Goal: Transaction & Acquisition: Purchase product/service

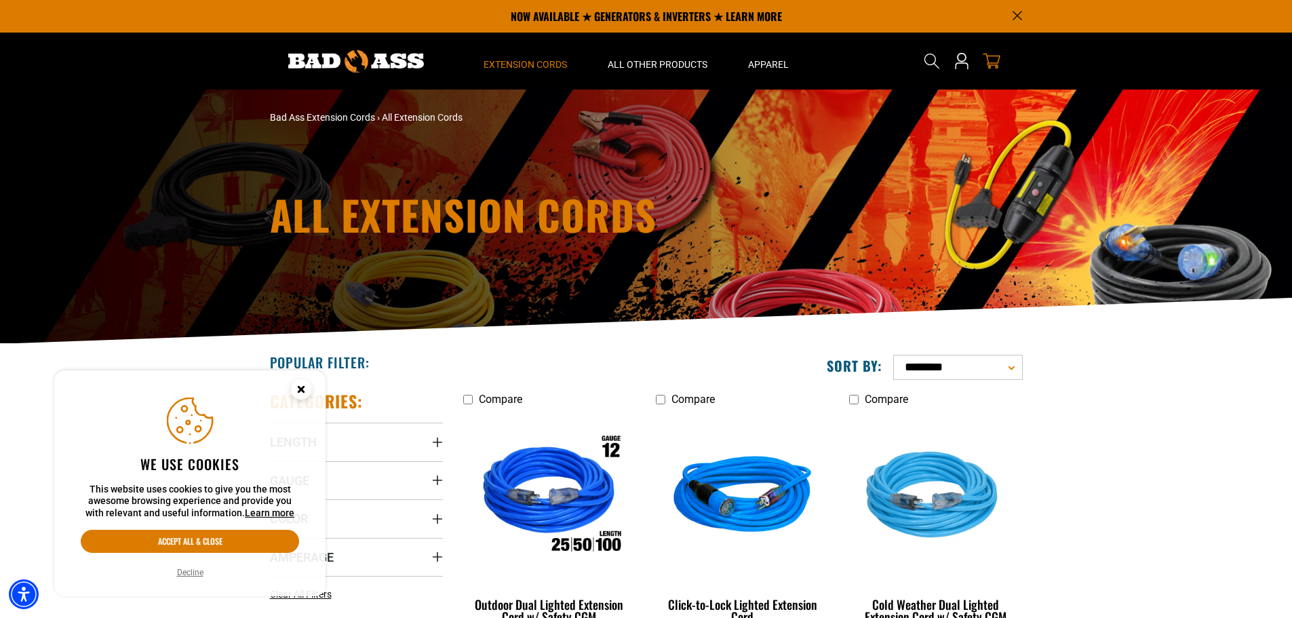
click at [990, 60] on icon "cart" at bounding box center [992, 61] width 18 height 18
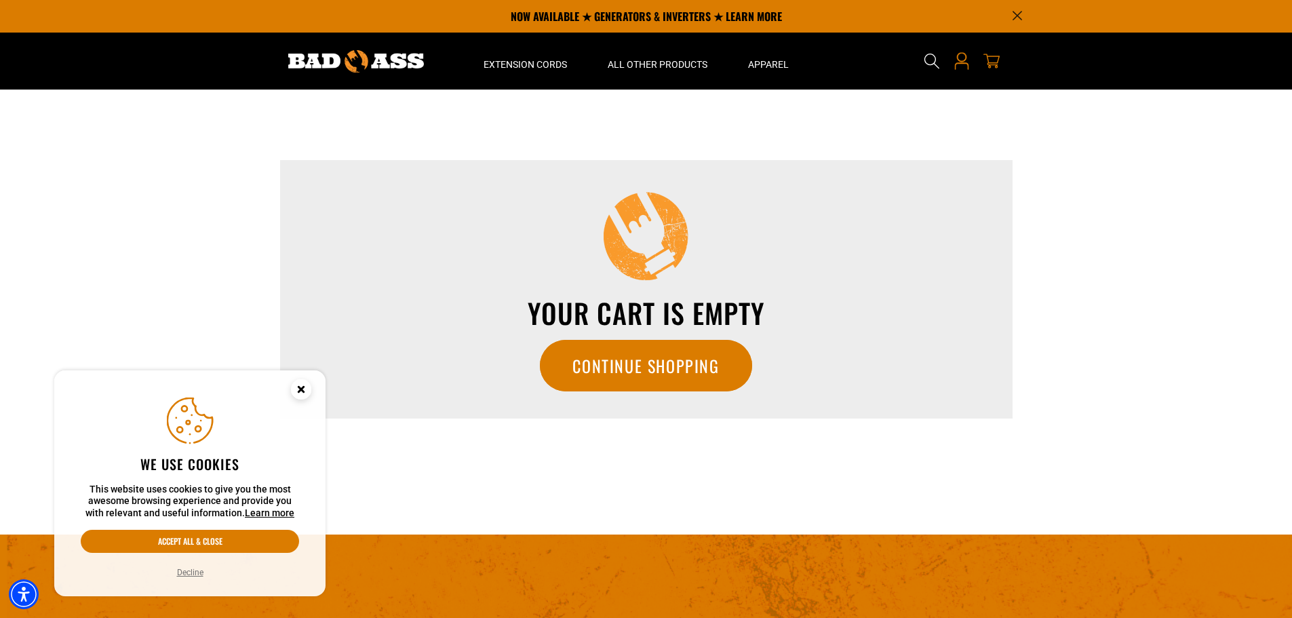
click at [961, 59] on icon at bounding box center [962, 61] width 18 height 18
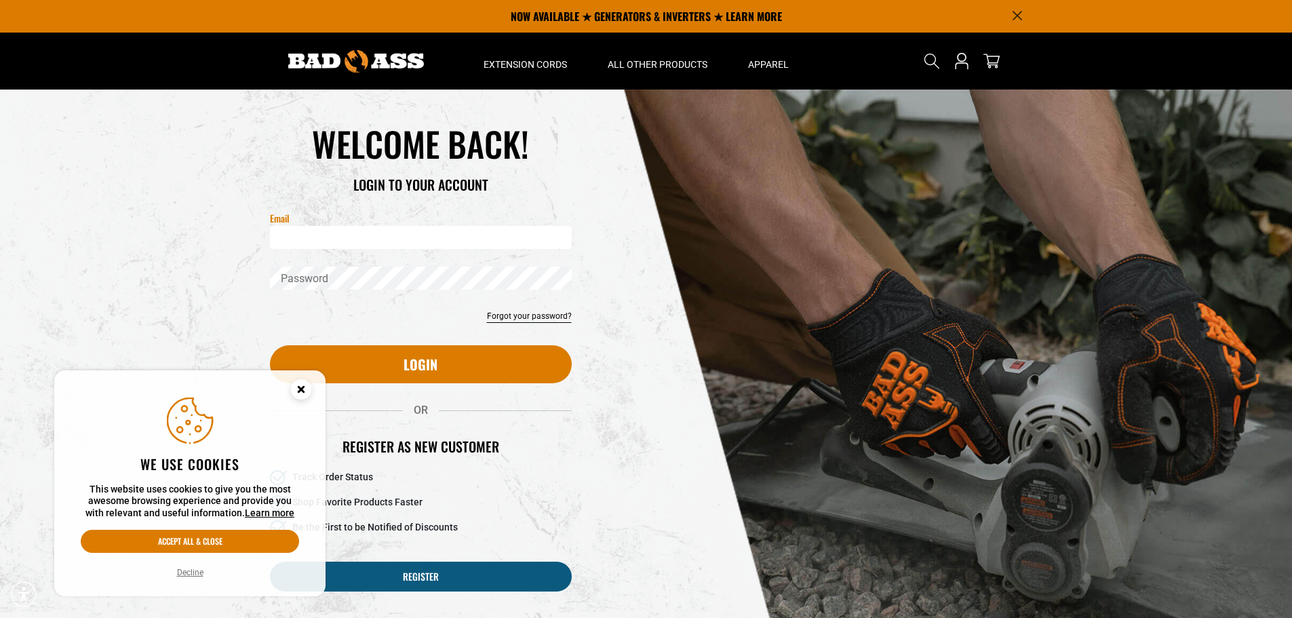
click at [380, 241] on input "Email" at bounding box center [421, 237] width 302 height 23
click at [298, 391] on circle "Close this option" at bounding box center [301, 389] width 20 height 20
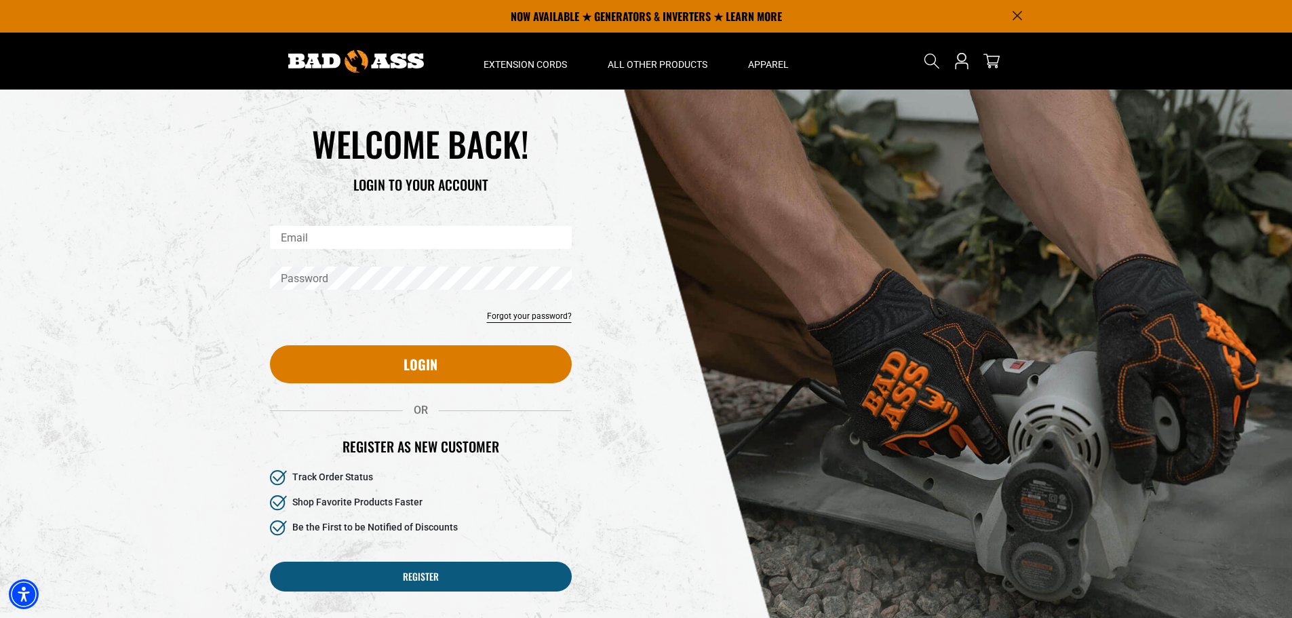
click at [348, 228] on input "Email" at bounding box center [421, 237] width 302 height 23
type input "*"
type input "**********"
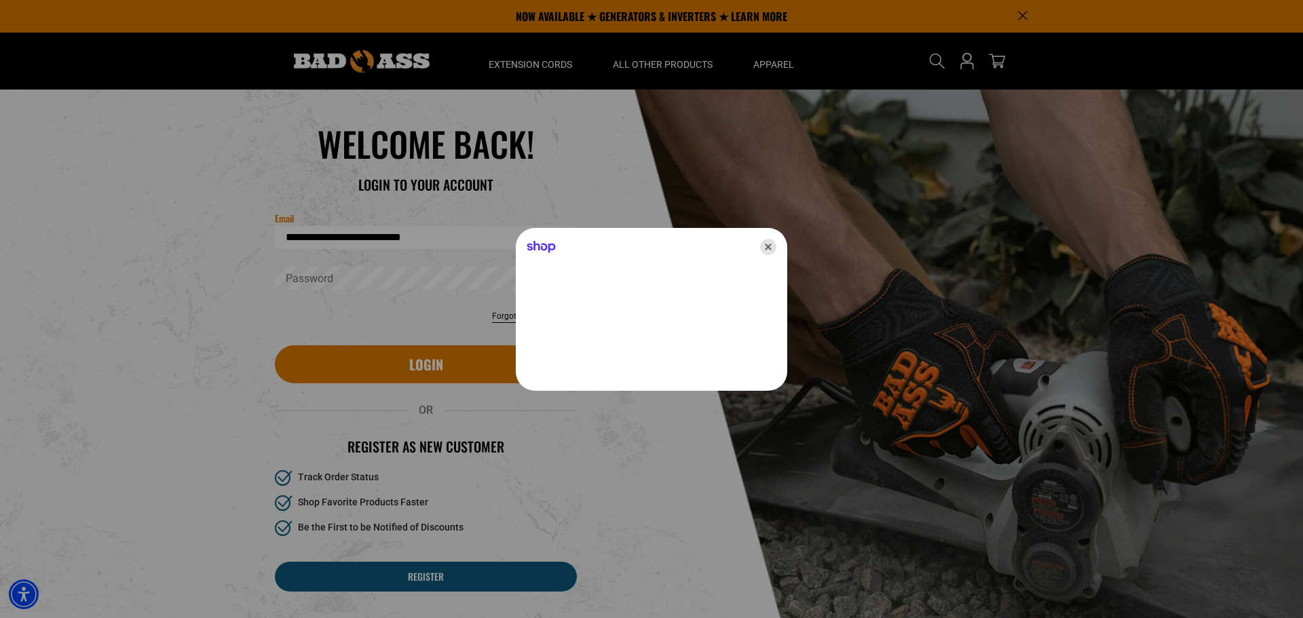
click at [767, 244] on icon "Close" at bounding box center [768, 247] width 16 height 16
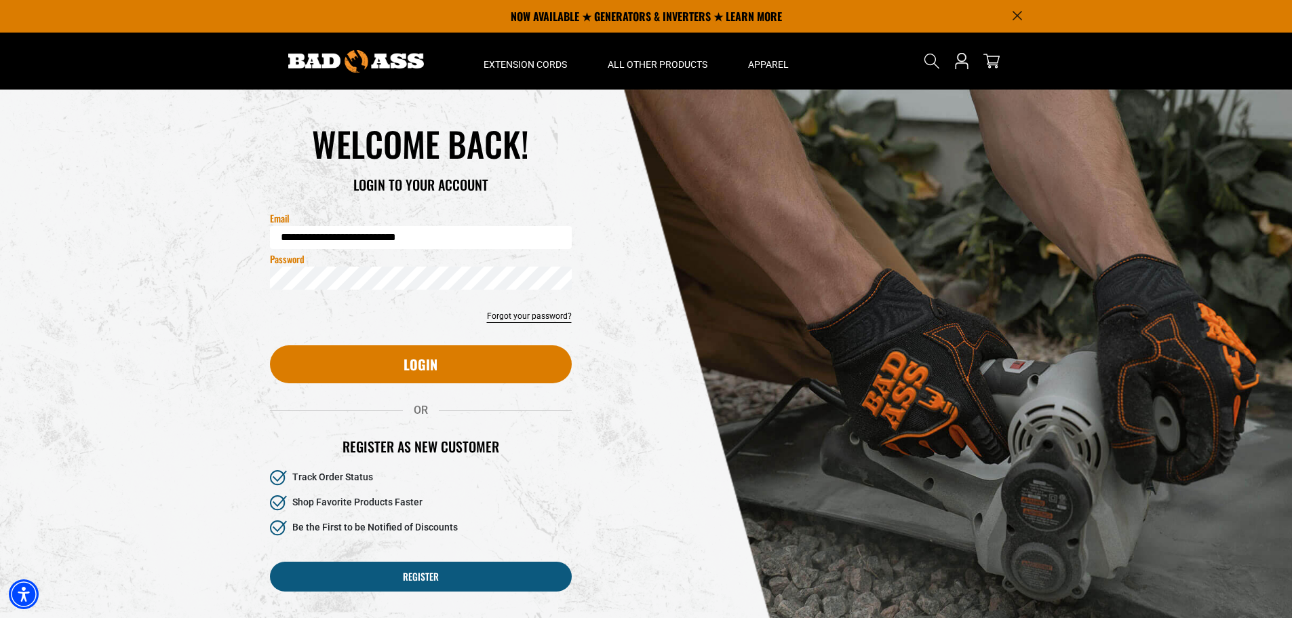
click at [270, 345] on button "Login" at bounding box center [421, 364] width 302 height 38
click at [989, 61] on icon "cart" at bounding box center [992, 62] width 18 height 16
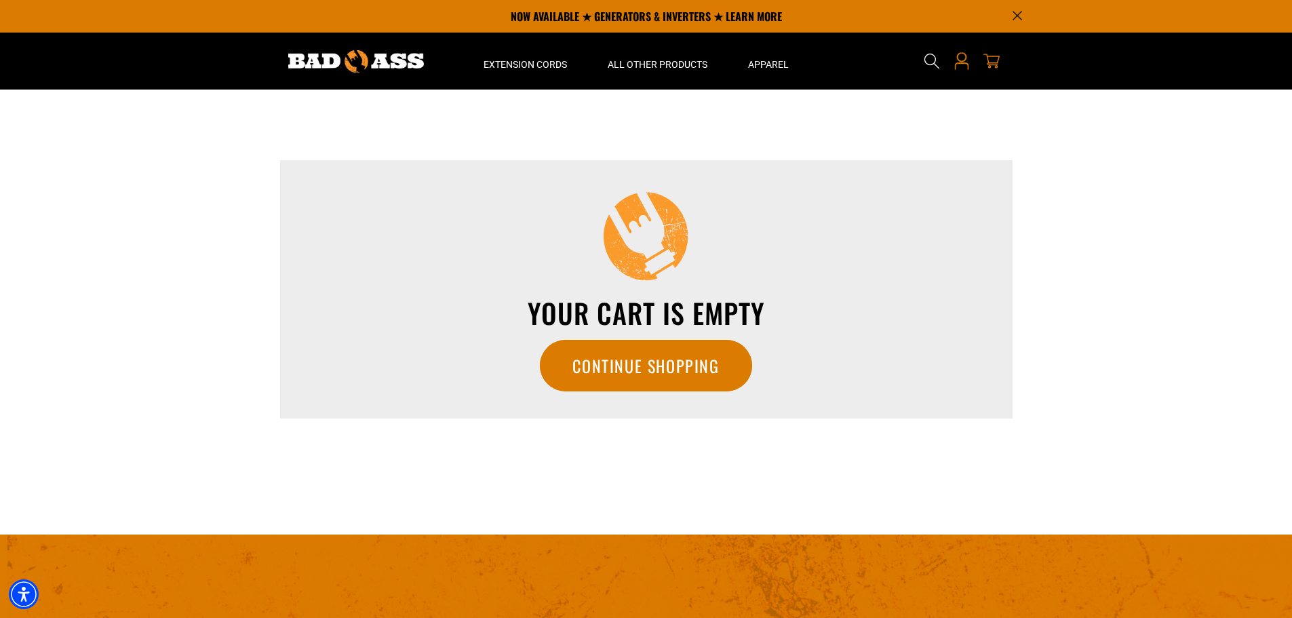
click at [952, 65] on link at bounding box center [962, 61] width 22 height 57
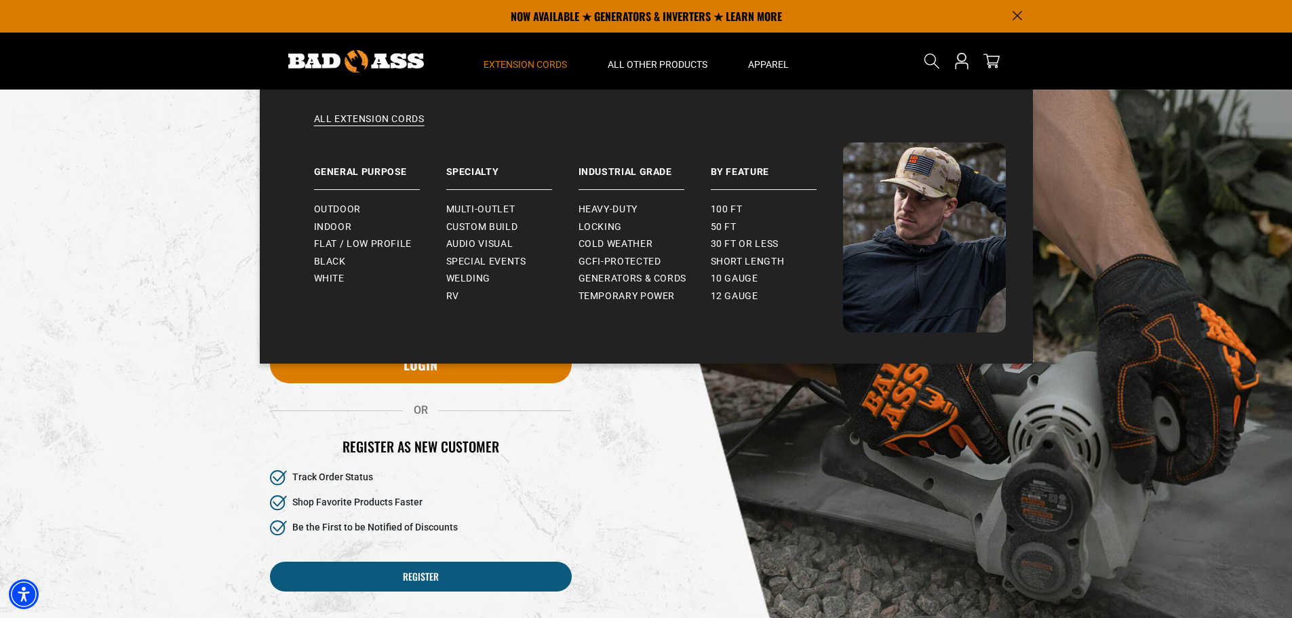
click at [519, 48] on summary "Extension Cords" at bounding box center [525, 61] width 124 height 57
click at [539, 59] on span "Extension Cords" at bounding box center [525, 64] width 83 height 12
click at [366, 169] on link "General Purpose" at bounding box center [380, 165] width 132 height 47
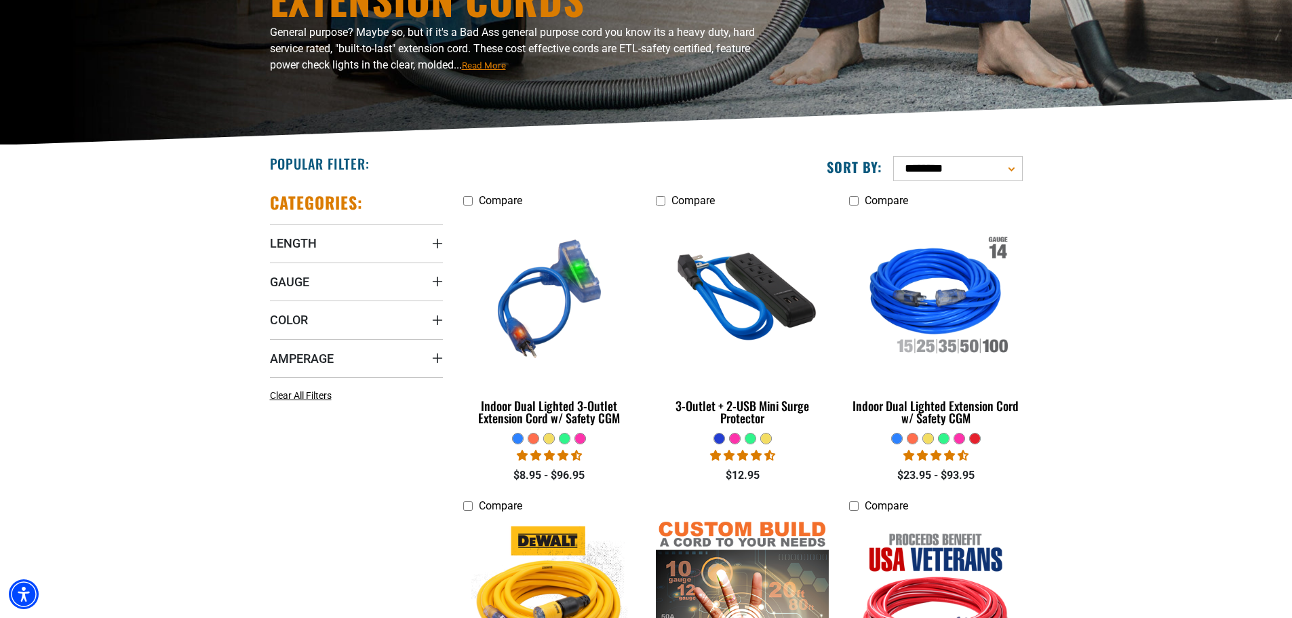
scroll to position [271, 0]
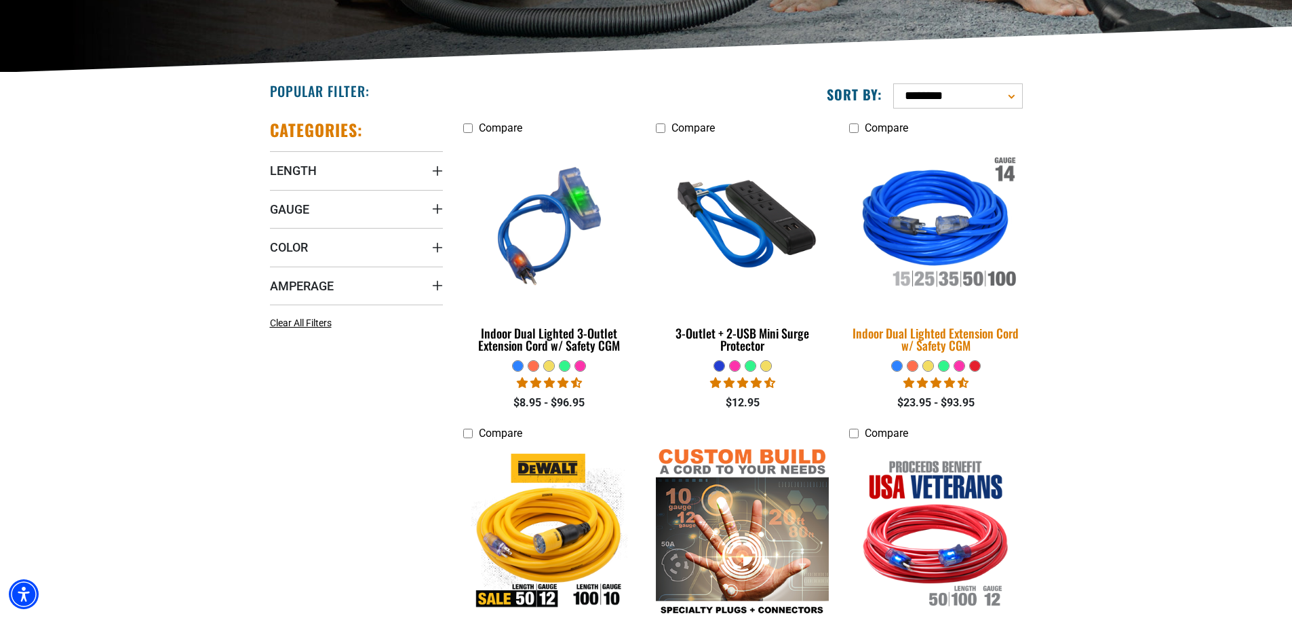
click at [982, 330] on div "Indoor Dual Lighted Extension Cord w/ Safety CGM" at bounding box center [935, 339] width 173 height 24
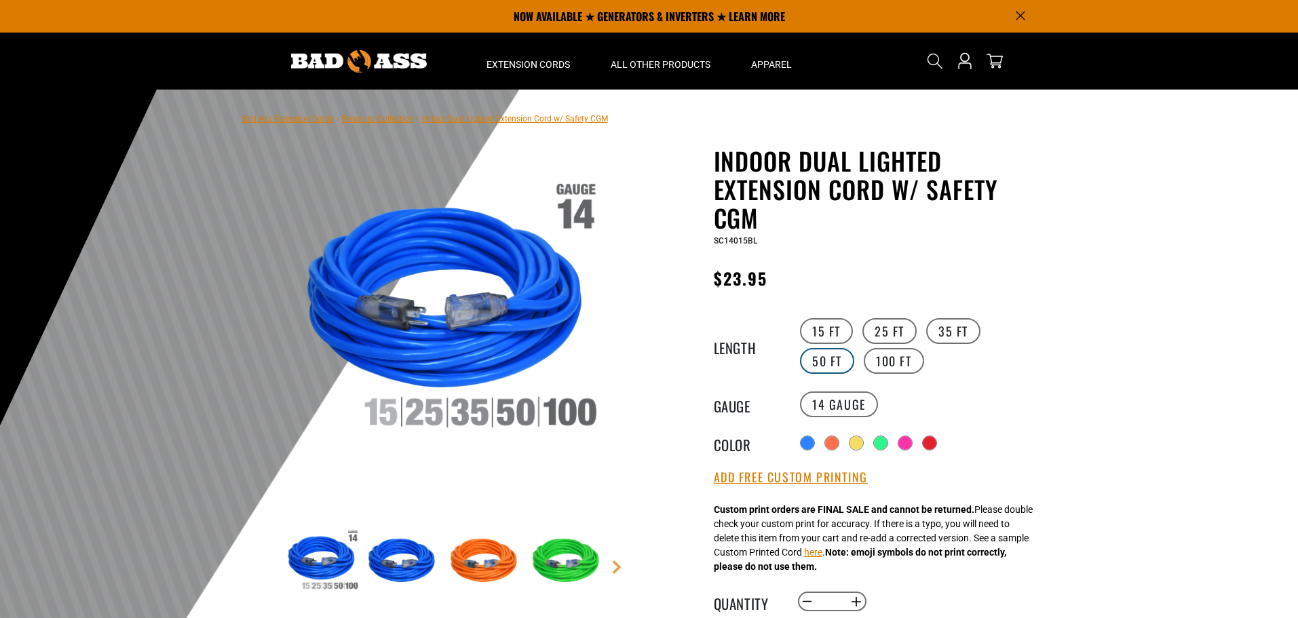
click at [854, 348] on label "50 FT" at bounding box center [827, 361] width 54 height 26
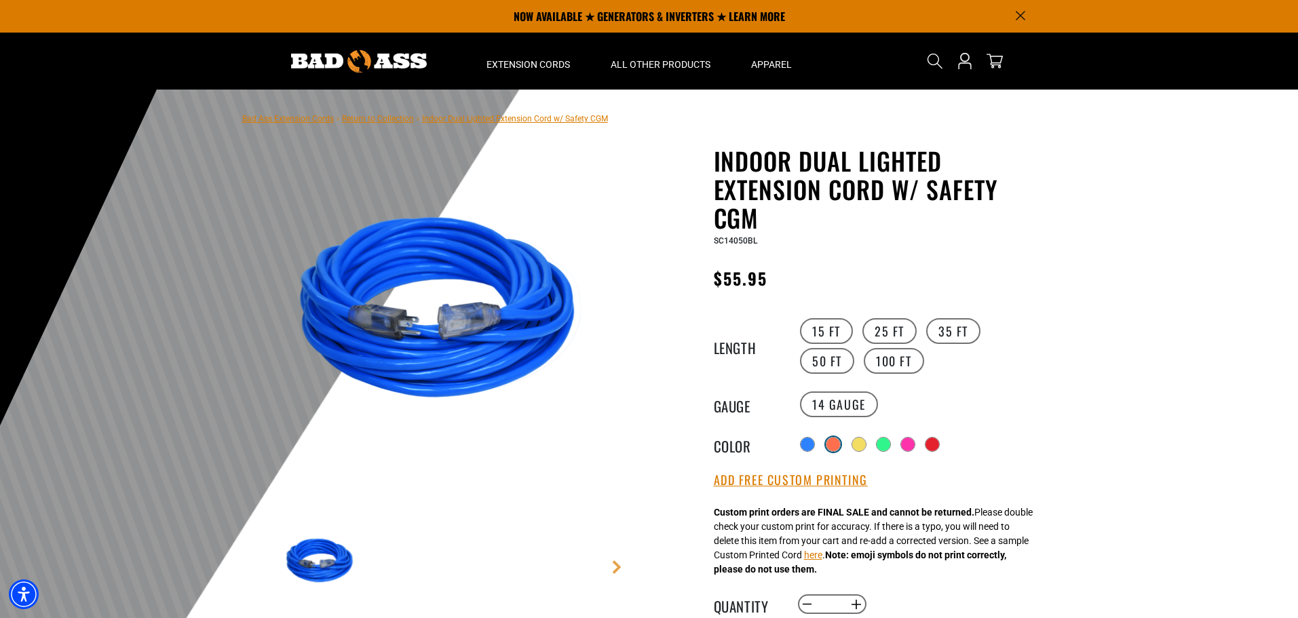
click at [840, 440] on div at bounding box center [833, 445] width 14 height 14
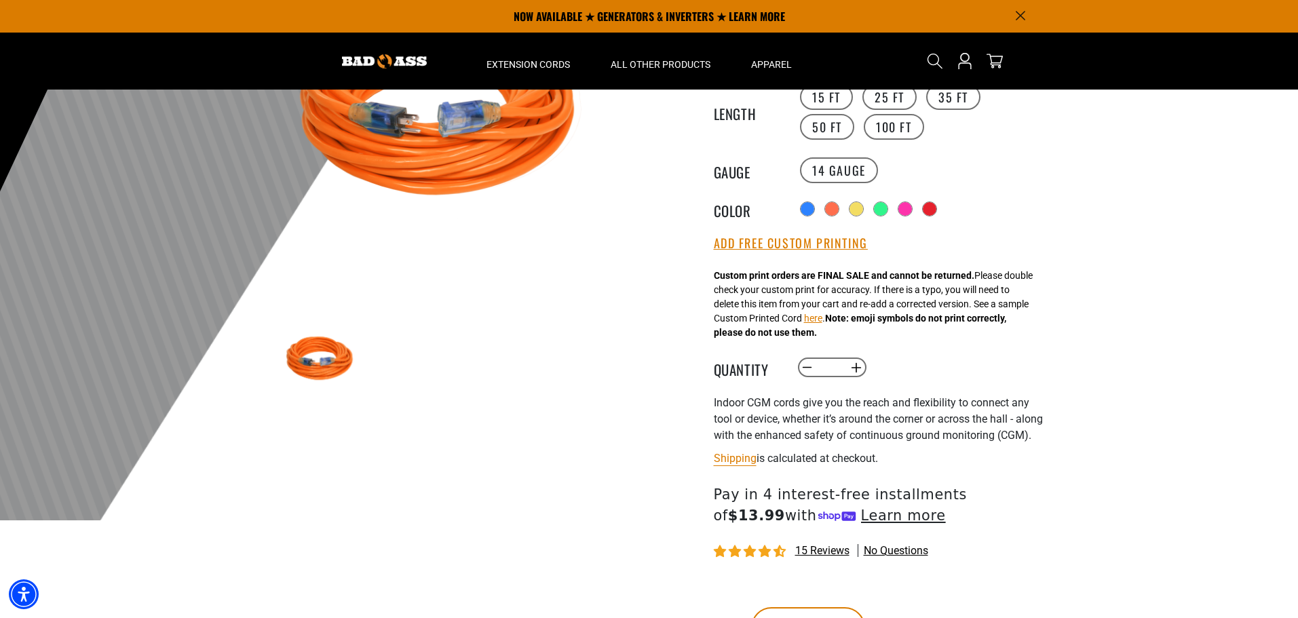
scroll to position [136, 0]
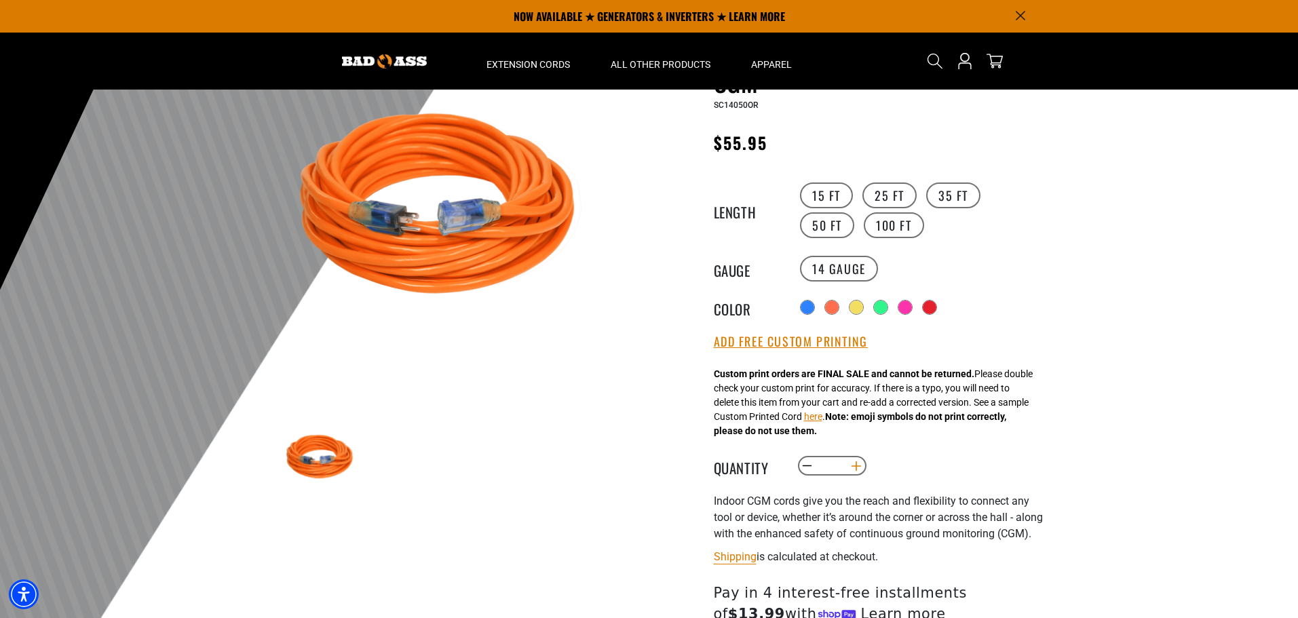
click at [854, 459] on button "Increase quantity for Indoor Dual Lighted Extension Cord w/ Safety CGM" at bounding box center [855, 466] width 21 height 23
type input "*"
click at [818, 326] on div "Indoor Dual Lighted Extension Cord w/ Safety CGM Indoor Dual Lighted Extension …" at bounding box center [880, 399] width 332 height 776
click at [817, 343] on button "Add Free Custom Printing" at bounding box center [791, 341] width 154 height 15
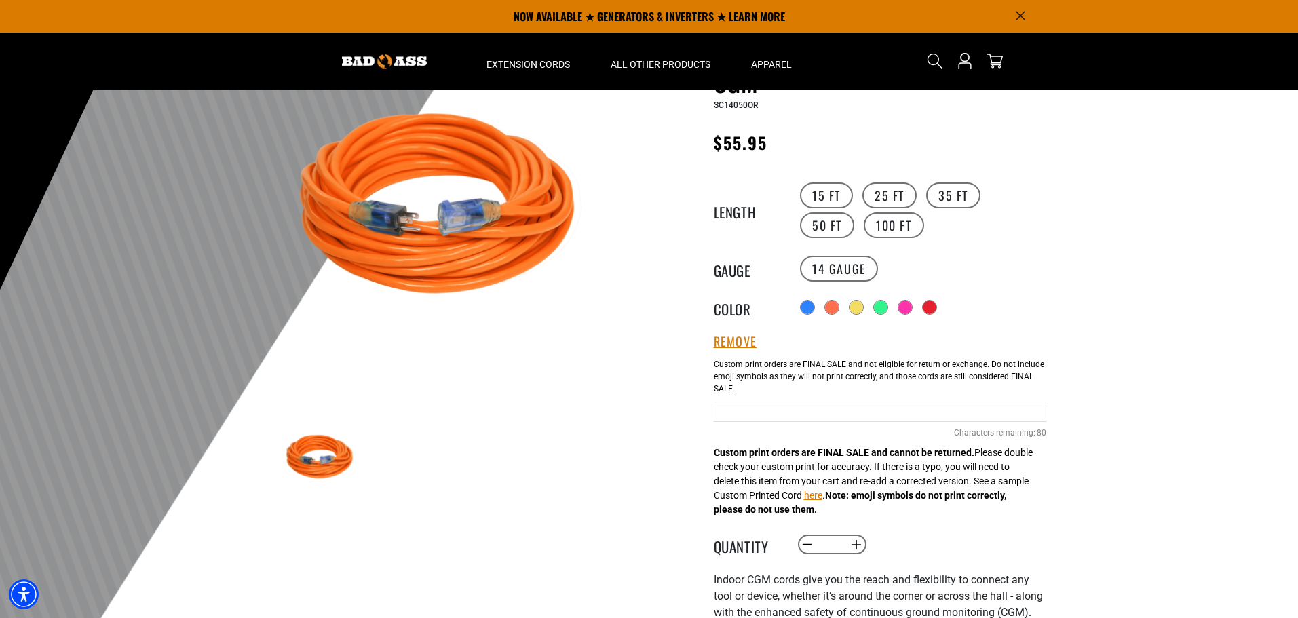
click at [805, 412] on input "text" at bounding box center [880, 412] width 332 height 20
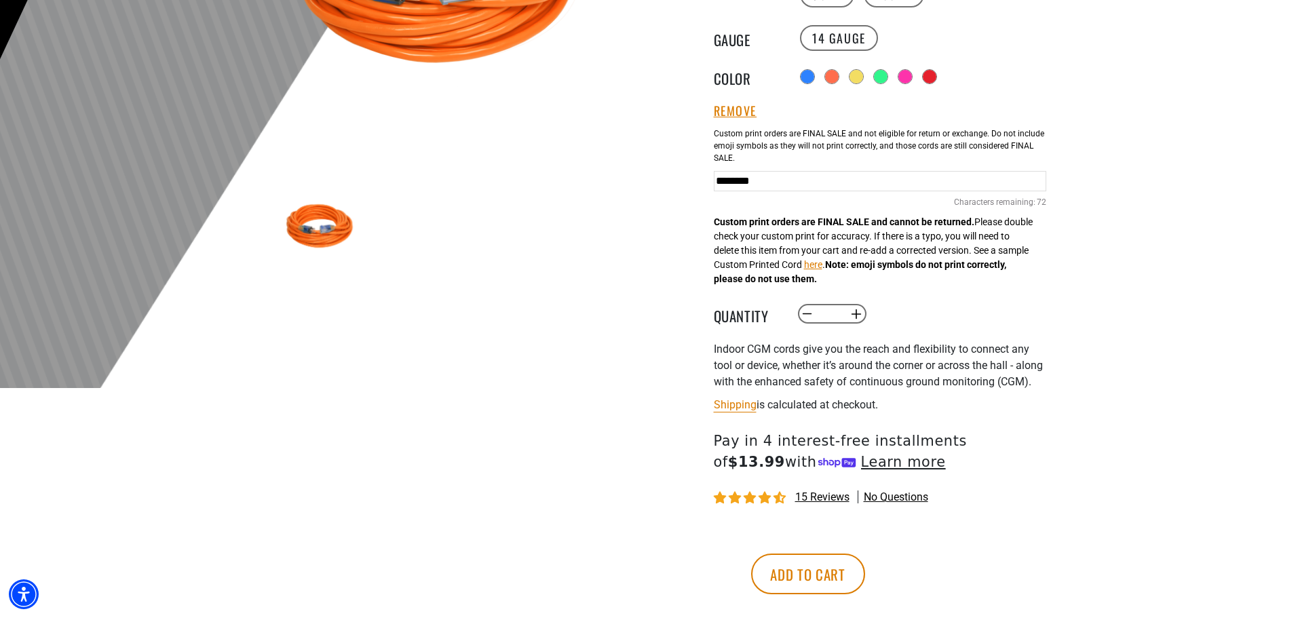
scroll to position [475, 0]
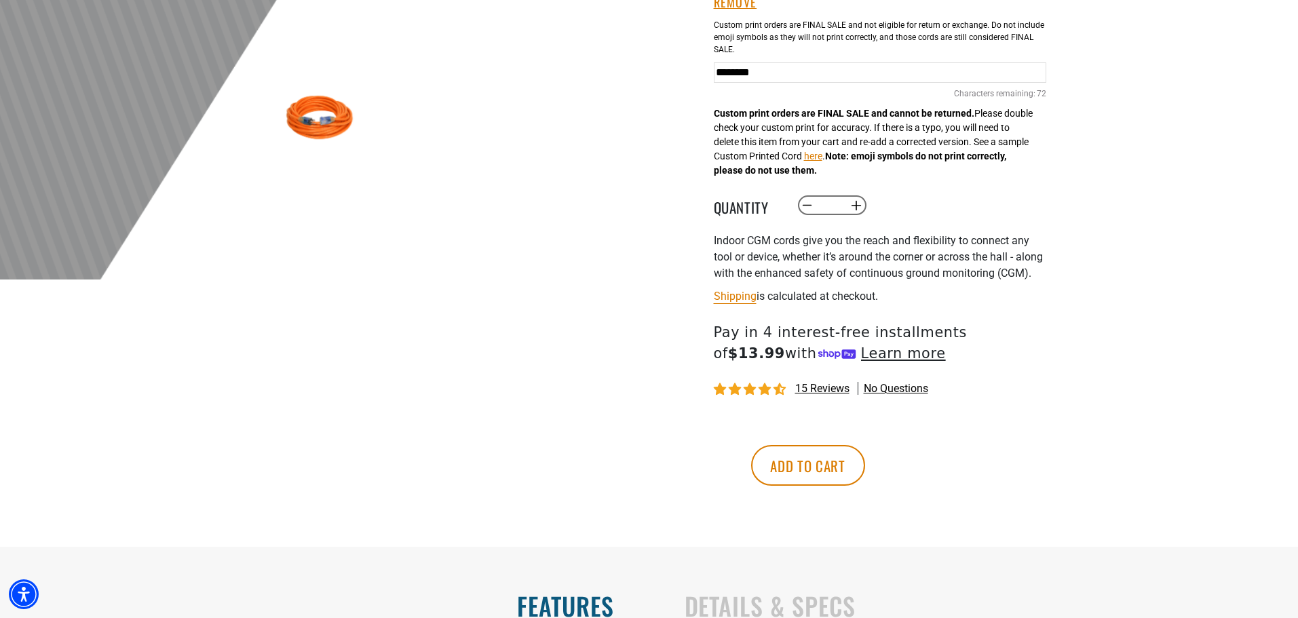
type input "********"
click at [865, 486] on button "Add to cart" at bounding box center [808, 465] width 114 height 41
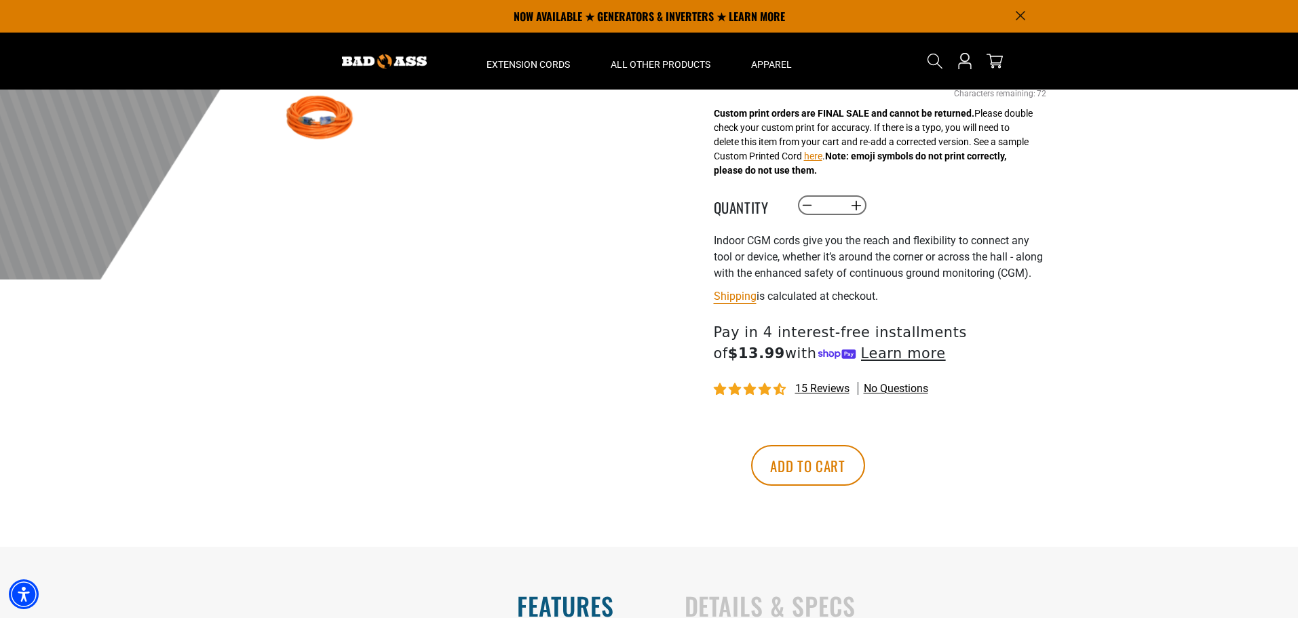
scroll to position [0, 0]
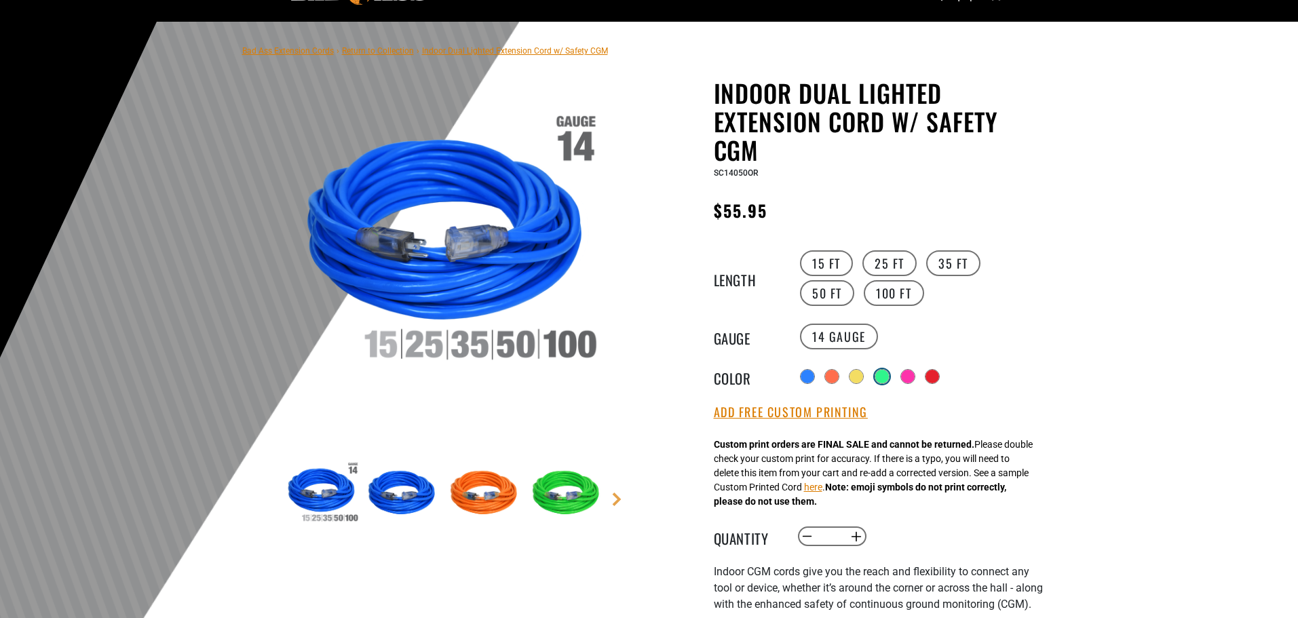
scroll to position [68, 0]
click at [927, 370] on div at bounding box center [930, 376] width 15 height 15
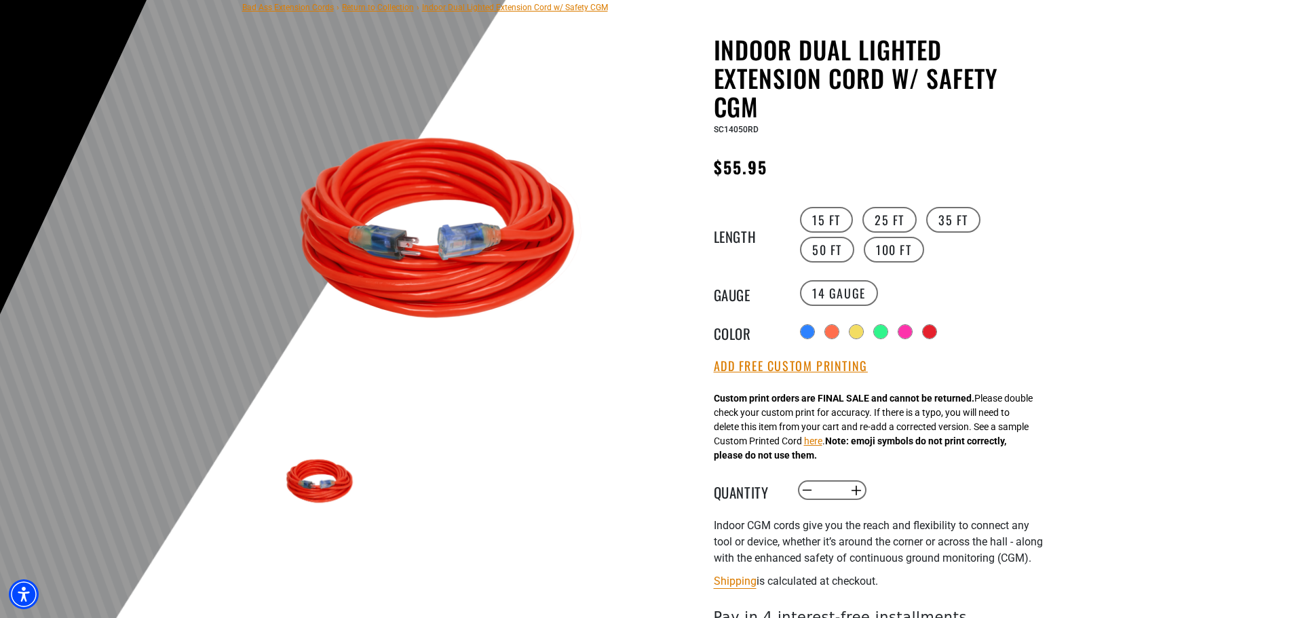
scroll to position [136, 0]
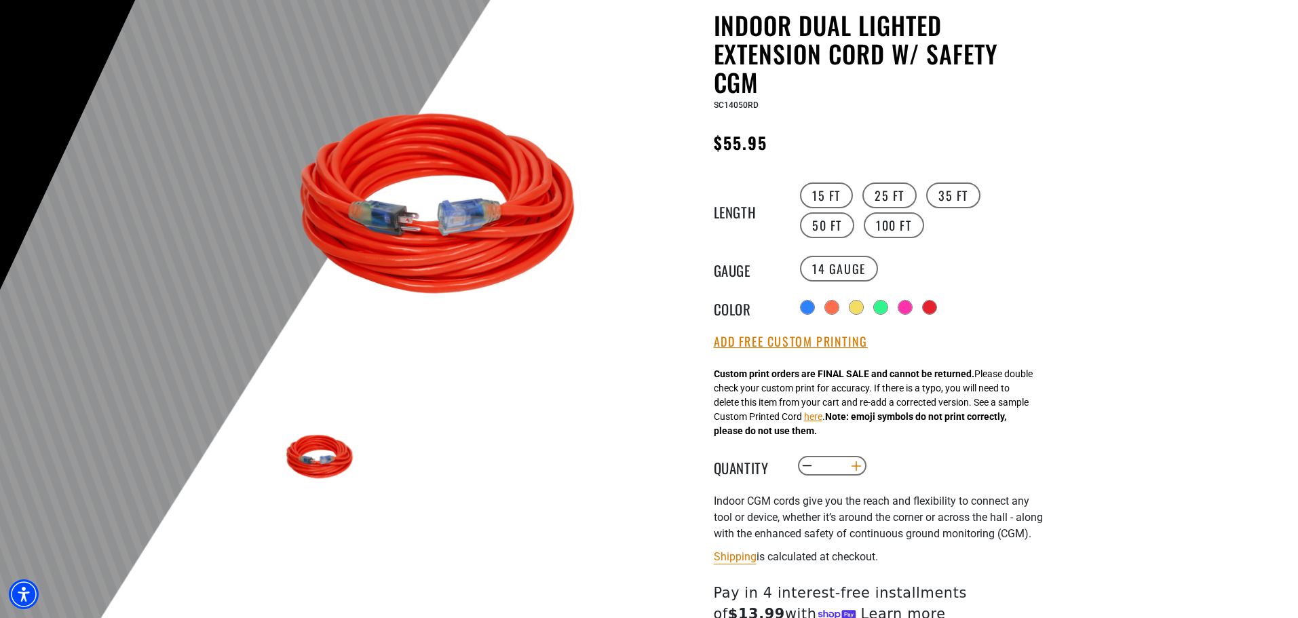
click at [861, 465] on button "Increase quantity for Indoor Dual Lighted Extension Cord w/ Safety CGM" at bounding box center [855, 466] width 21 height 23
type input "*"
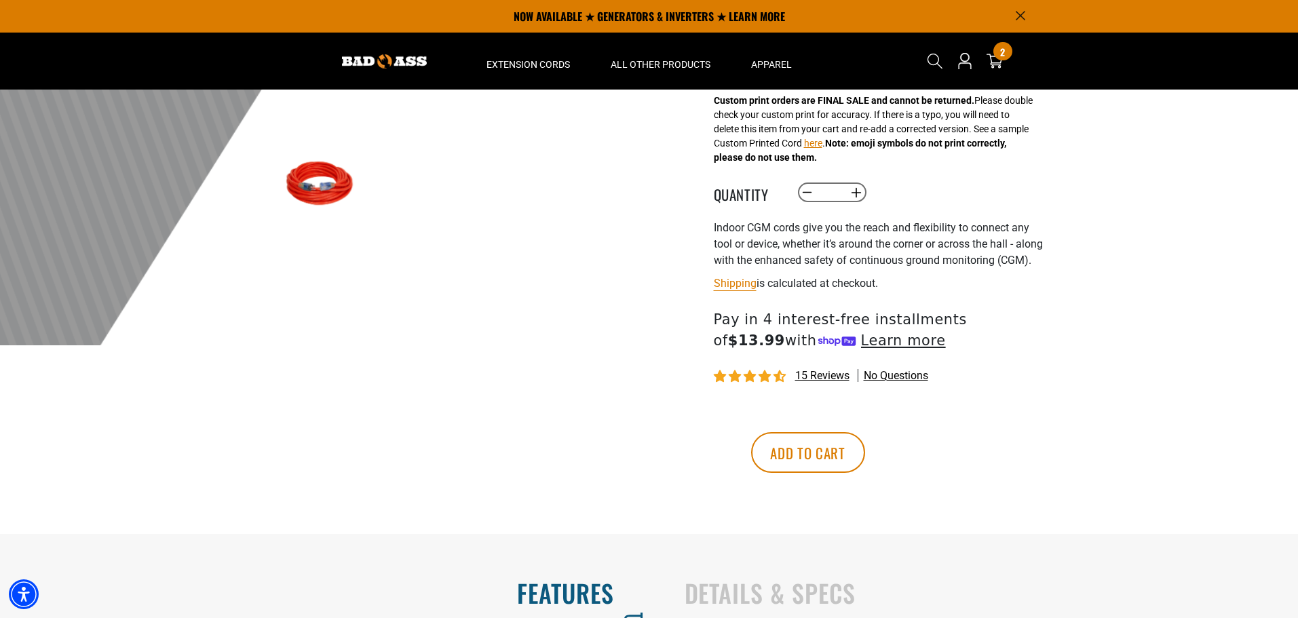
scroll to position [339, 0]
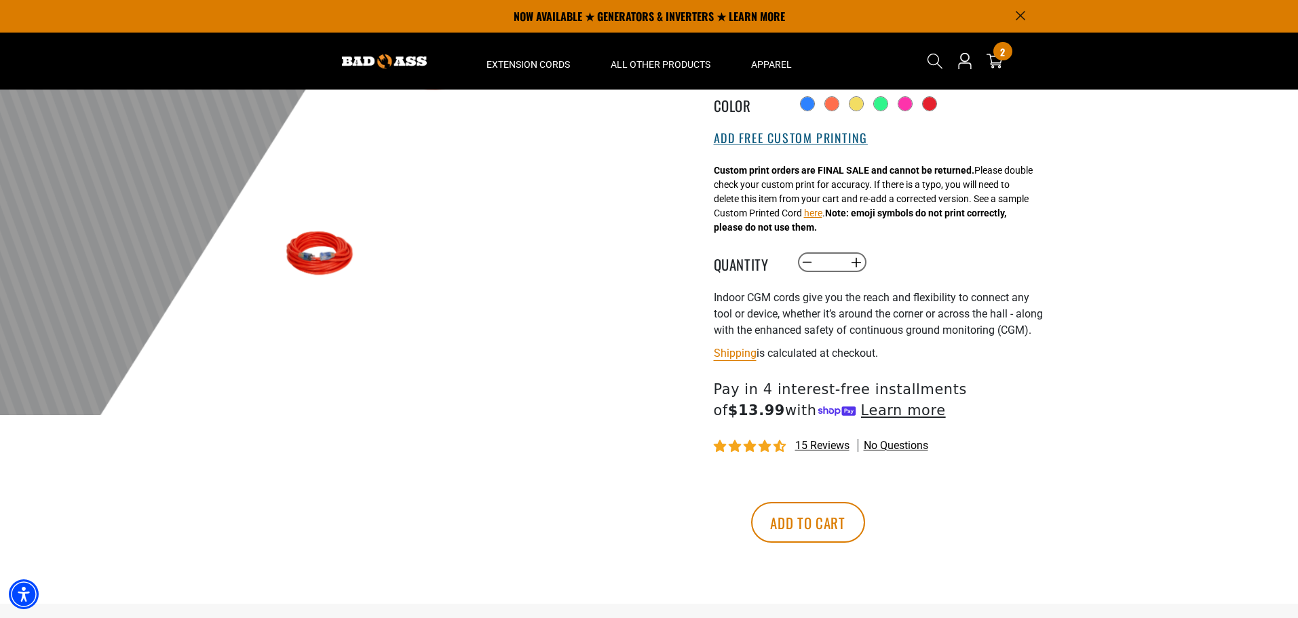
click at [780, 134] on button "Add Free Custom Printing" at bounding box center [791, 138] width 154 height 15
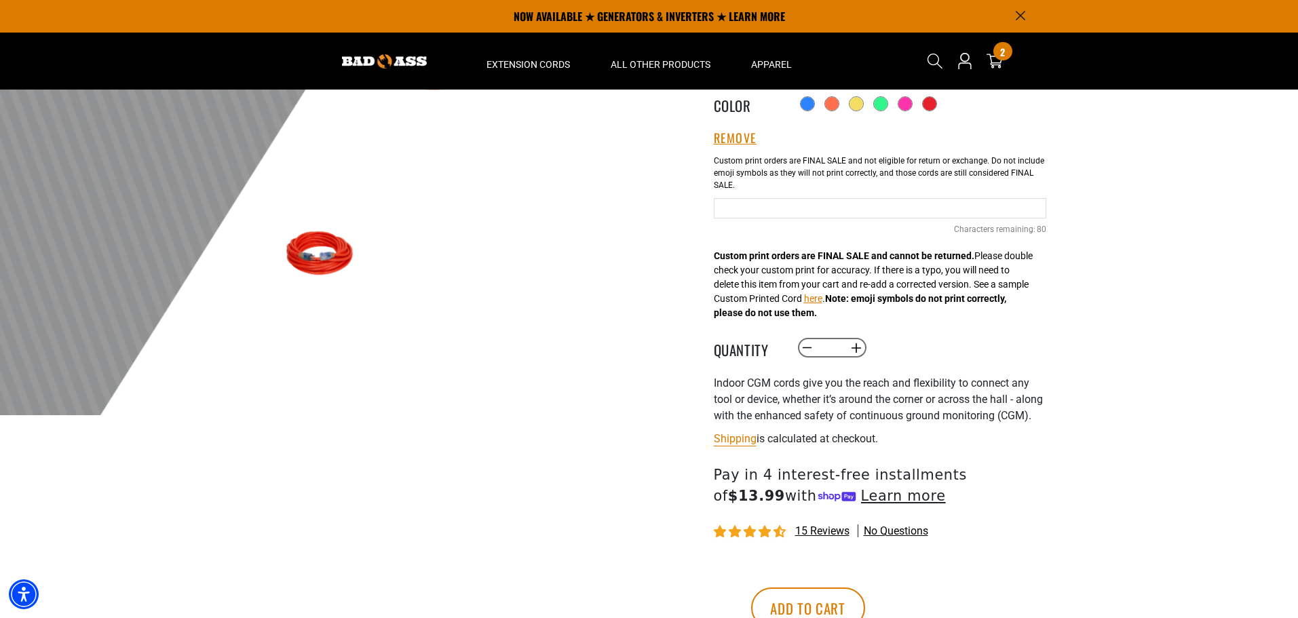
click at [787, 208] on input "Red Cables" at bounding box center [880, 208] width 332 height 20
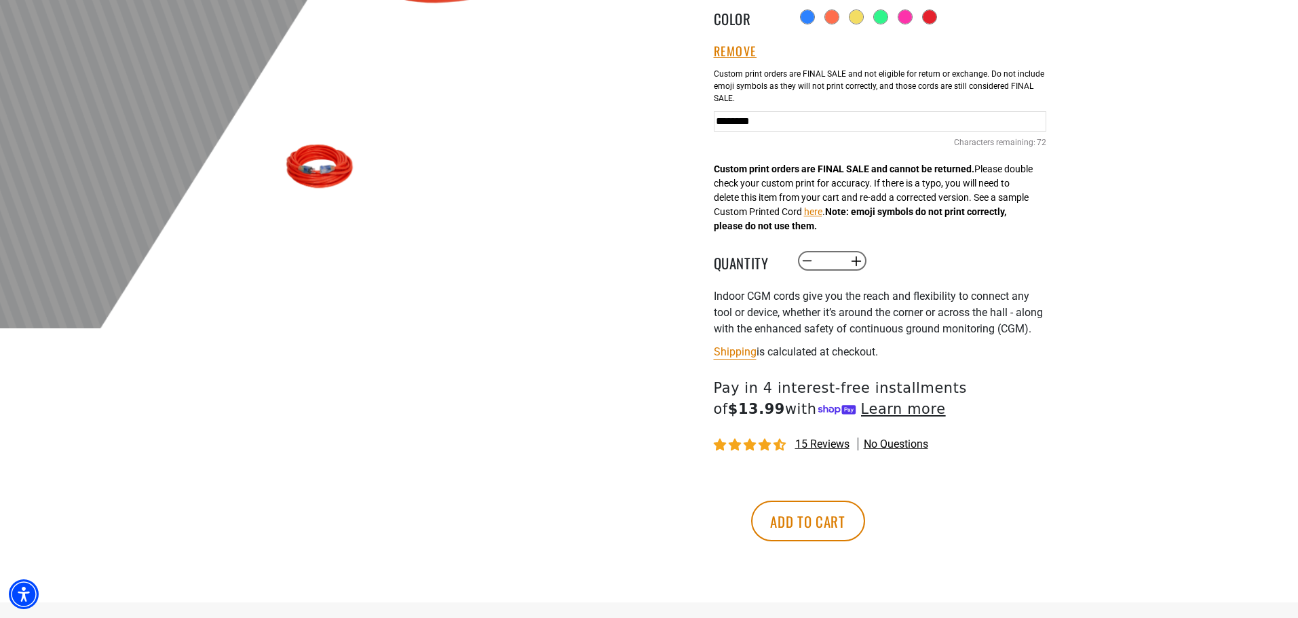
scroll to position [543, 0]
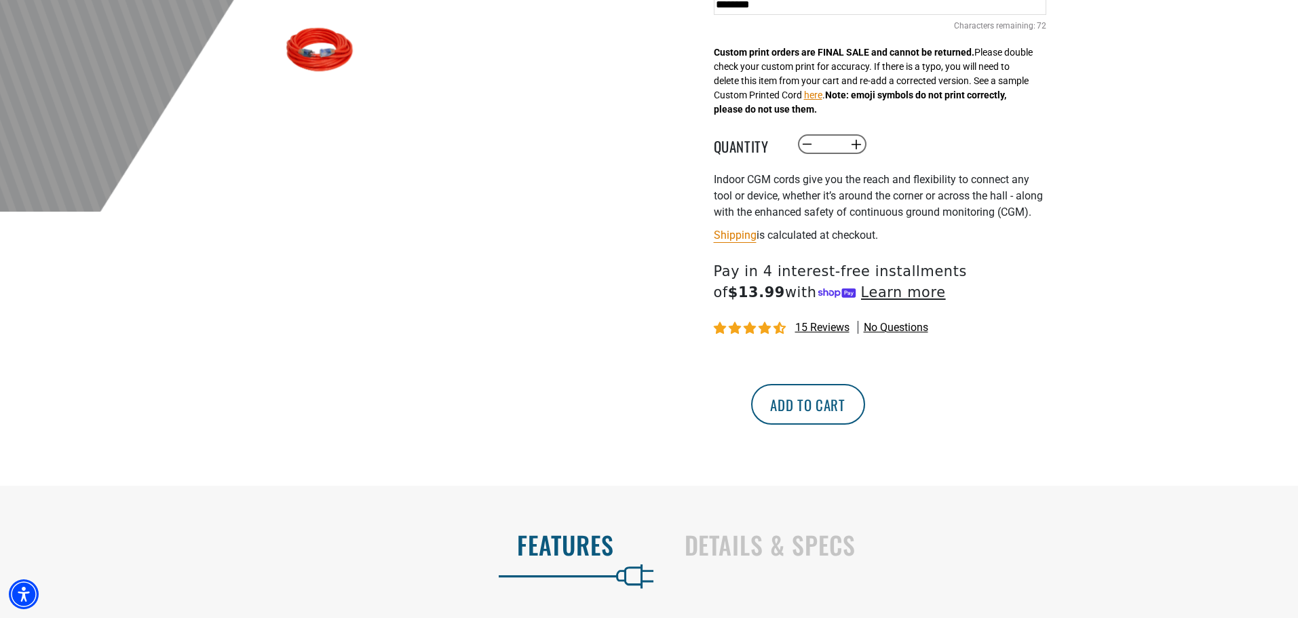
type input "********"
click at [865, 425] on button "Add to cart" at bounding box center [808, 404] width 114 height 41
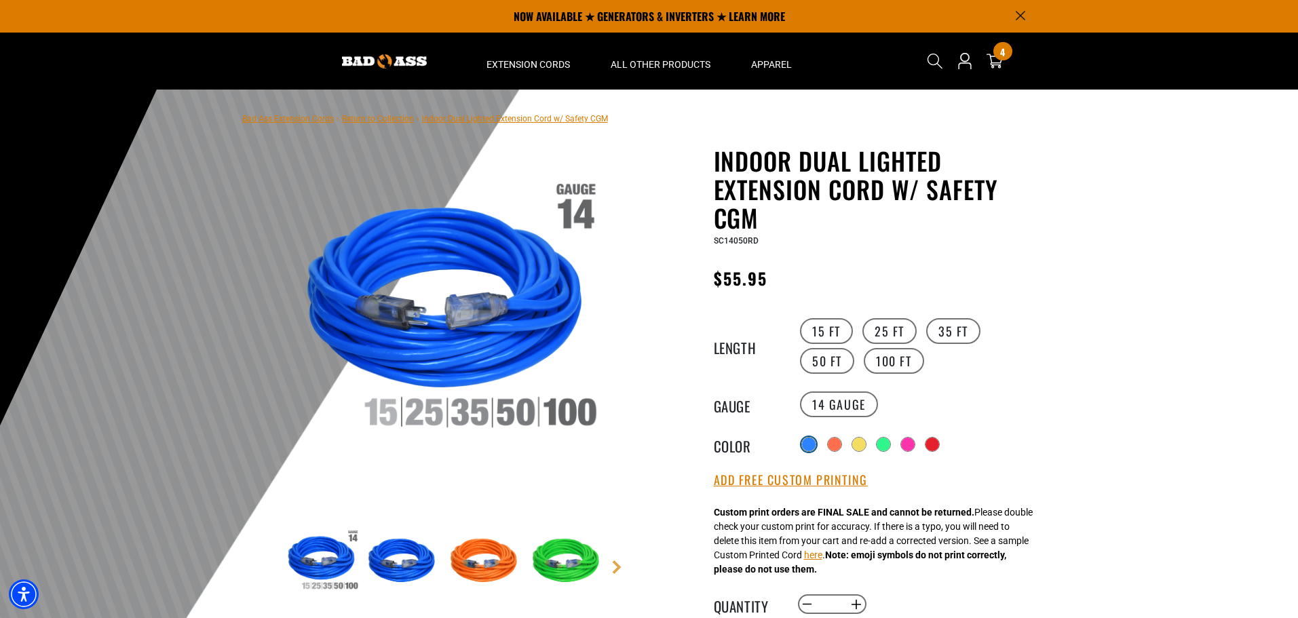
click at [803, 445] on div at bounding box center [809, 445] width 14 height 14
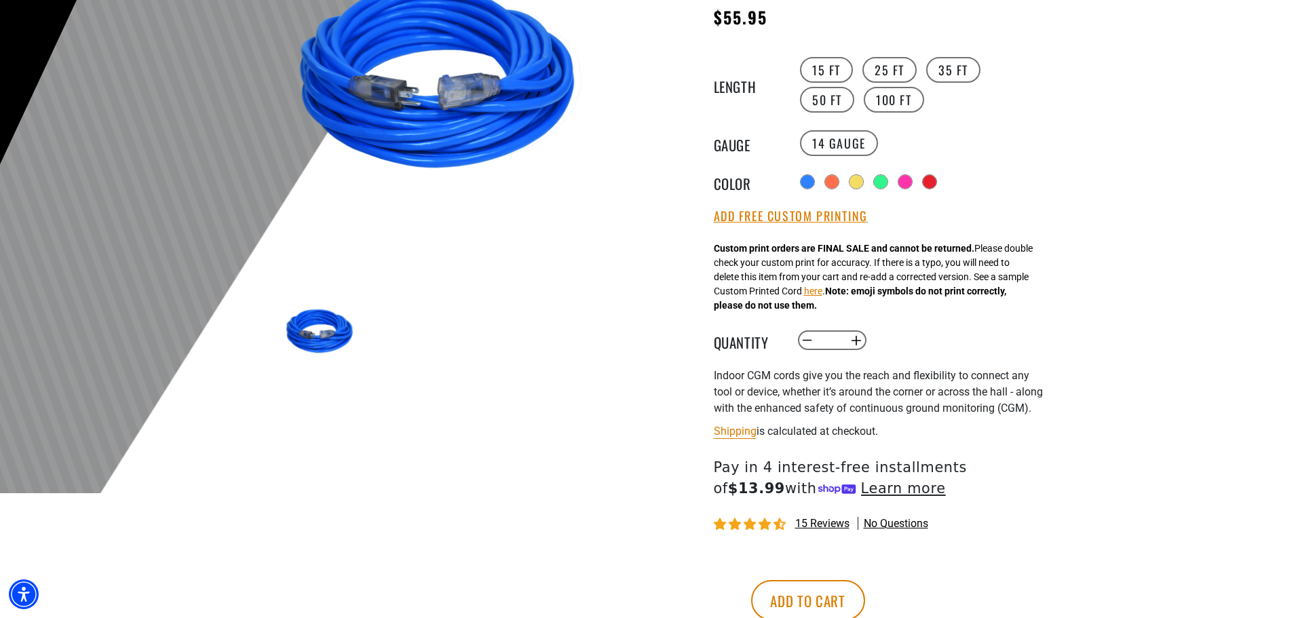
scroll to position [271, 0]
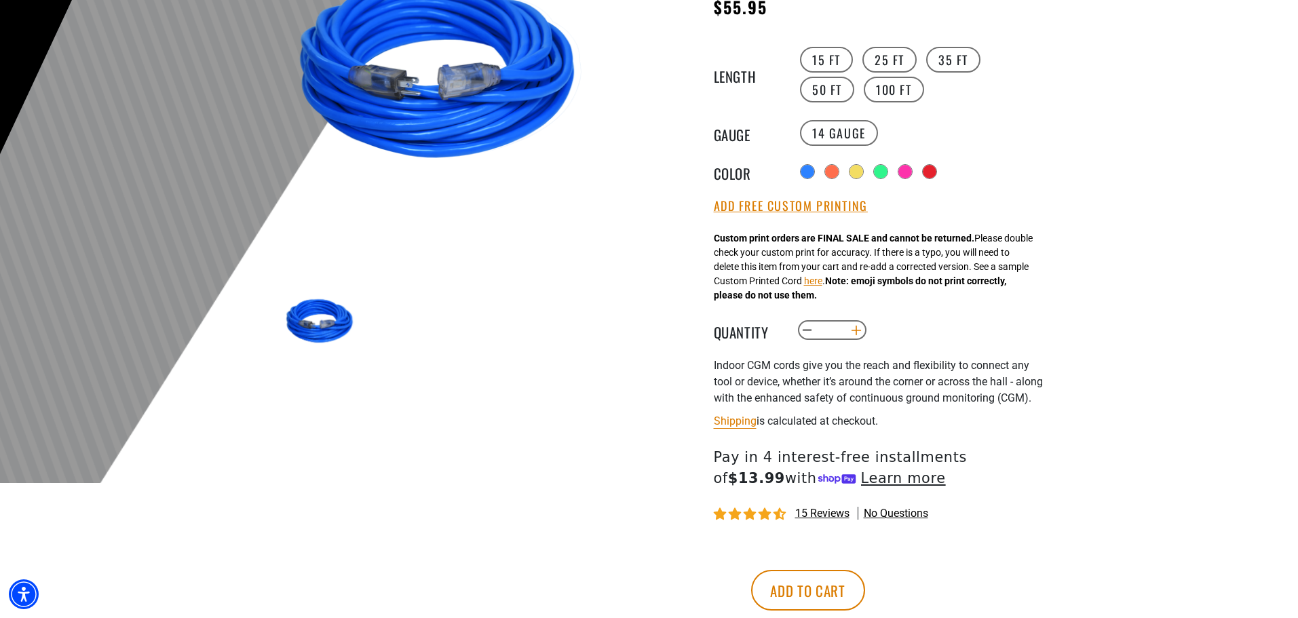
click at [850, 330] on button "Increase quantity for Indoor Dual Lighted Extension Cord w/ Safety CGM" at bounding box center [855, 330] width 21 height 23
type input "*"
click at [809, 214] on button "Add Free Custom Printing" at bounding box center [791, 206] width 154 height 15
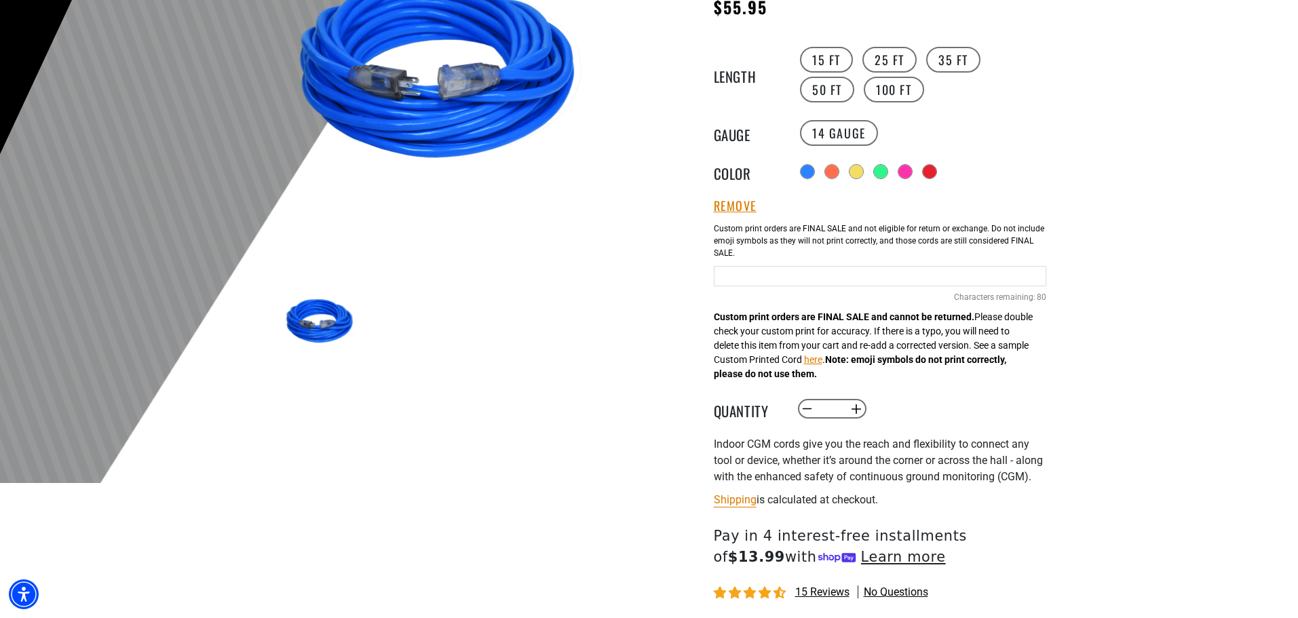
click at [769, 262] on div "Blue Cables 80 Characters remaining: / 80" at bounding box center [880, 274] width 332 height 116
click at [765, 269] on input "Blue Cables" at bounding box center [880, 276] width 332 height 20
click at [758, 273] on input "********" at bounding box center [880, 276] width 332 height 20
type input "********"
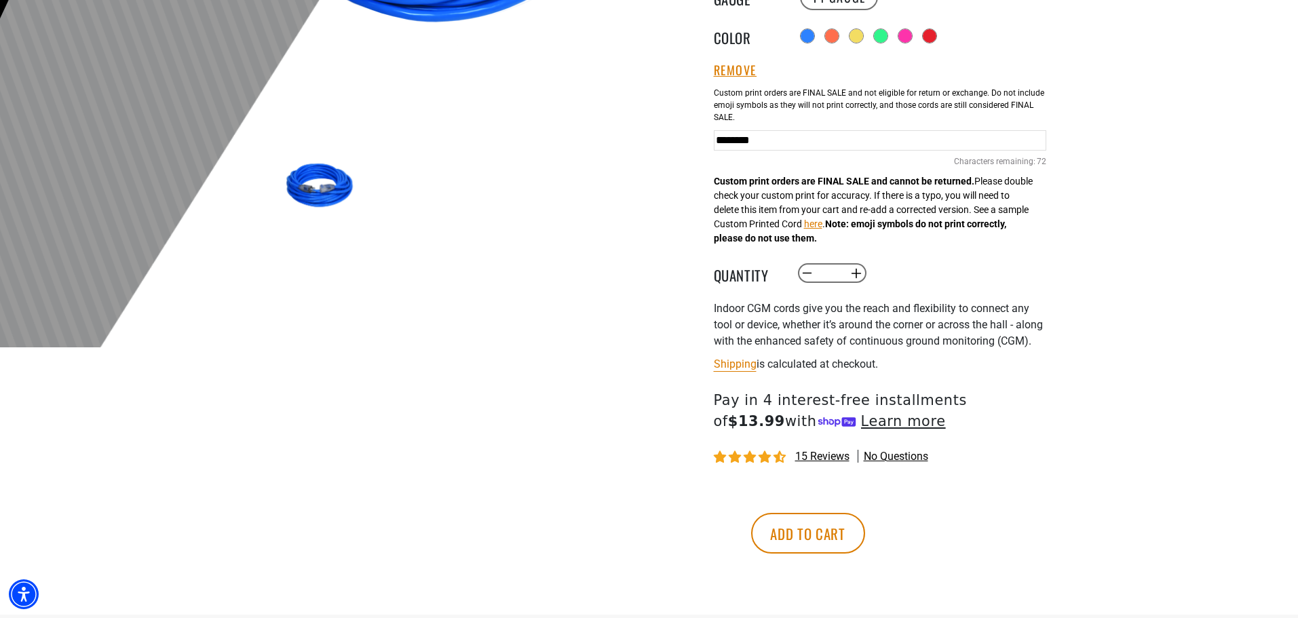
scroll to position [543, 0]
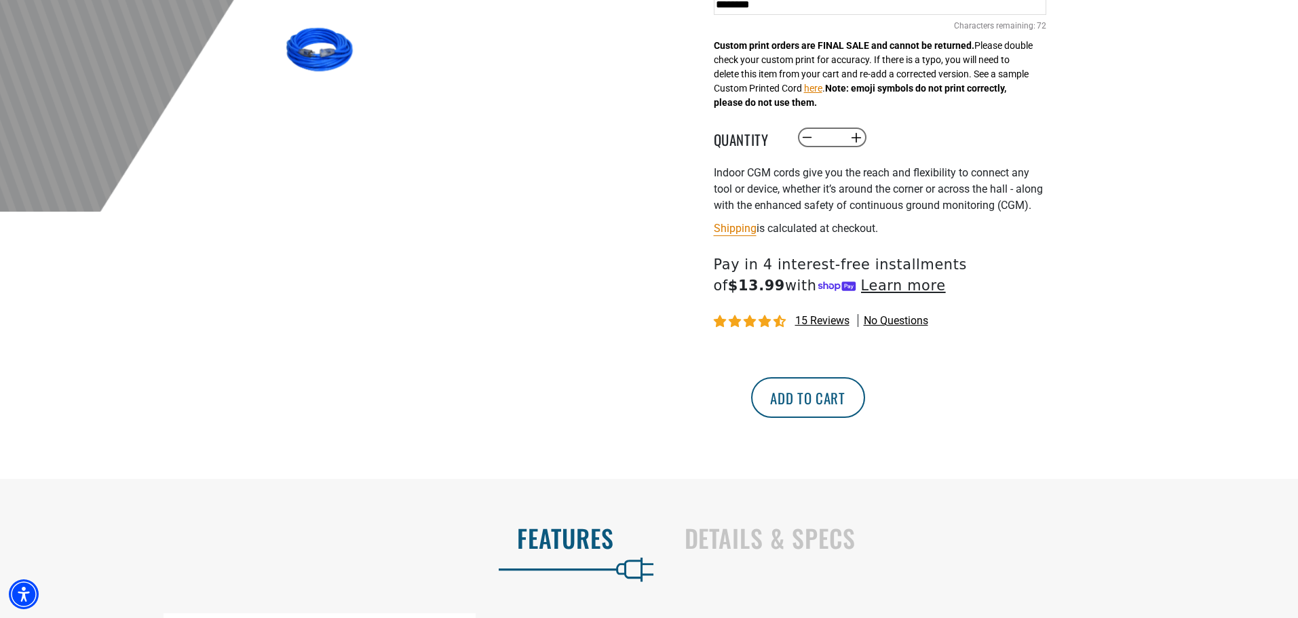
click at [865, 418] on button "Add to cart" at bounding box center [808, 397] width 114 height 41
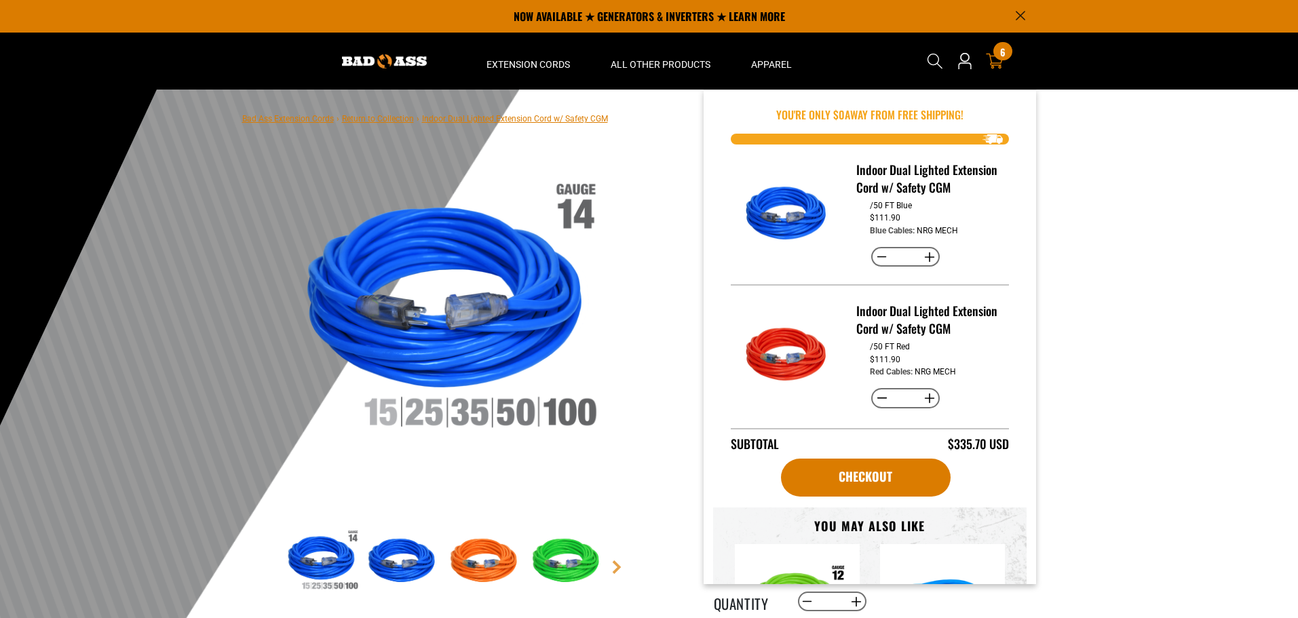
click at [993, 66] on icon at bounding box center [995, 61] width 18 height 18
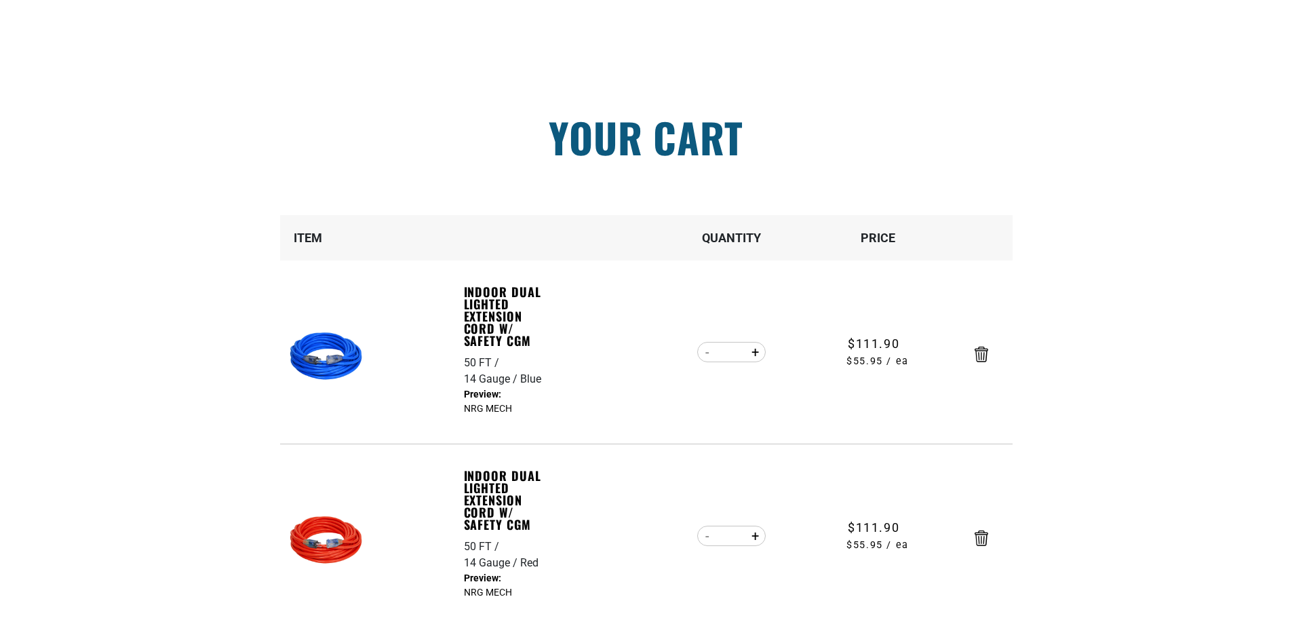
scroll to position [136, 0]
